Goal: Check status

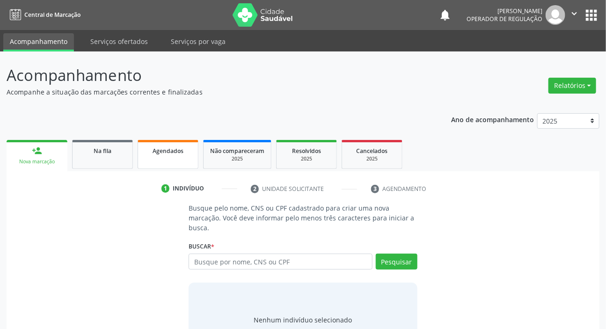
click at [166, 161] on link "Agendados" at bounding box center [167, 154] width 61 height 29
select select "9"
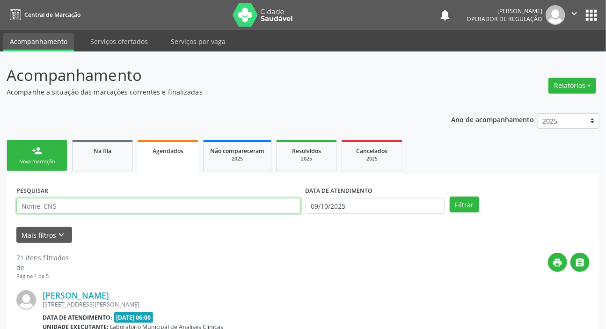
click at [146, 209] on input "text" at bounding box center [158, 206] width 284 height 16
paste input "700 4049 5890 3942"
type input "700 4049 5890 3942"
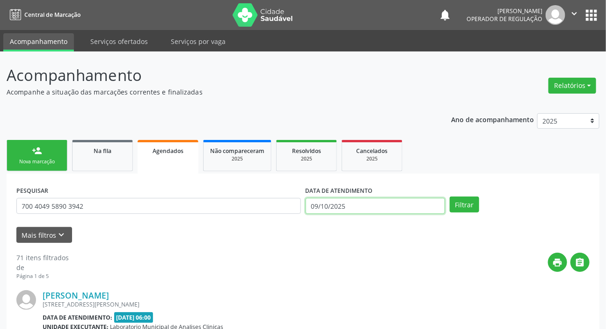
click at [384, 203] on input "09/10/2025" at bounding box center [375, 206] width 140 height 16
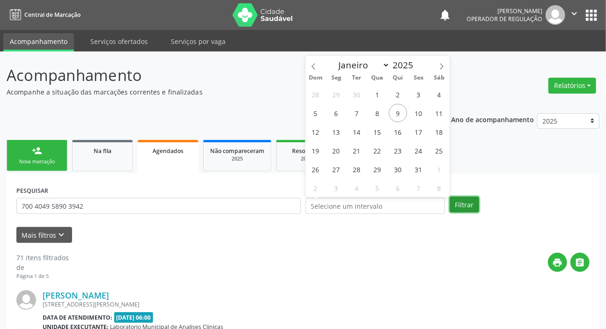
click at [458, 200] on button "Filtrar" at bounding box center [463, 204] width 29 height 16
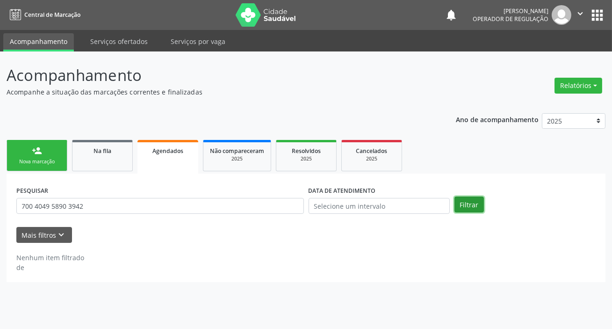
click at [457, 198] on button "Filtrar" at bounding box center [468, 204] width 29 height 16
click at [456, 199] on button "Filtrar" at bounding box center [468, 204] width 29 height 16
click at [482, 200] on button "Filtrar" at bounding box center [468, 204] width 29 height 16
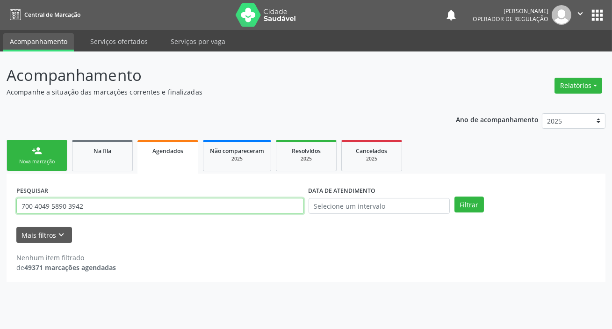
click at [105, 210] on input "700 4049 5890 3942" at bounding box center [160, 206] width 288 height 16
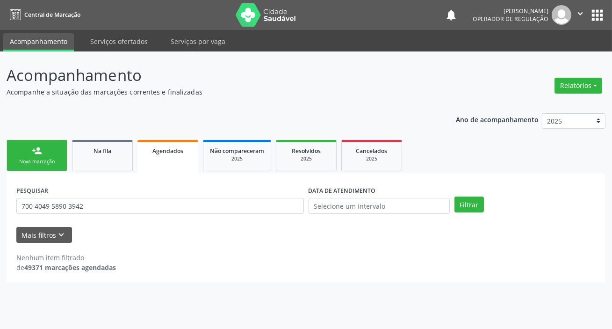
click at [598, 12] on button "apps" at bounding box center [597, 15] width 16 height 16
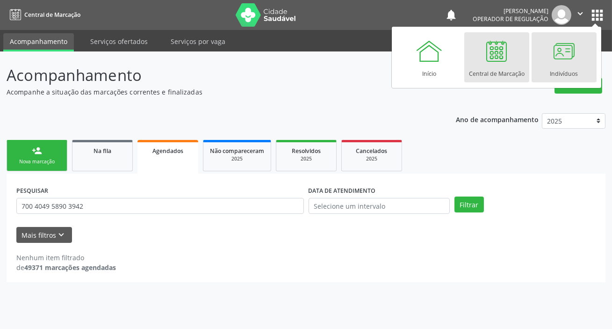
click at [558, 50] on div at bounding box center [564, 51] width 28 height 28
